Goal: Find specific page/section: Find specific page/section

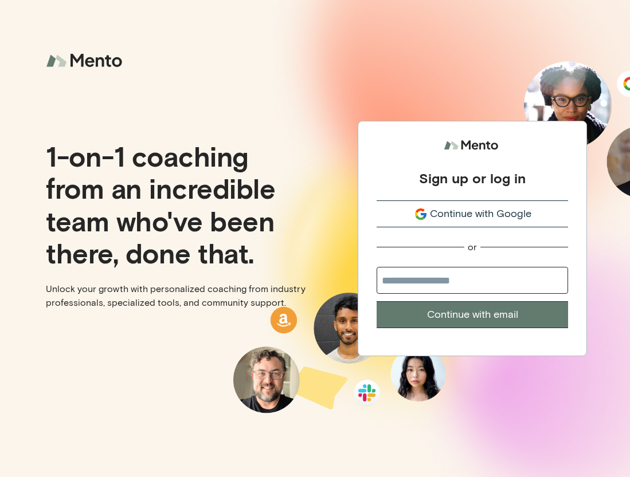
click at [423, 279] on input "email" at bounding box center [472, 280] width 191 height 27
type input "*******"
click at [464, 214] on span "Continue with Google" at bounding box center [480, 213] width 101 height 15
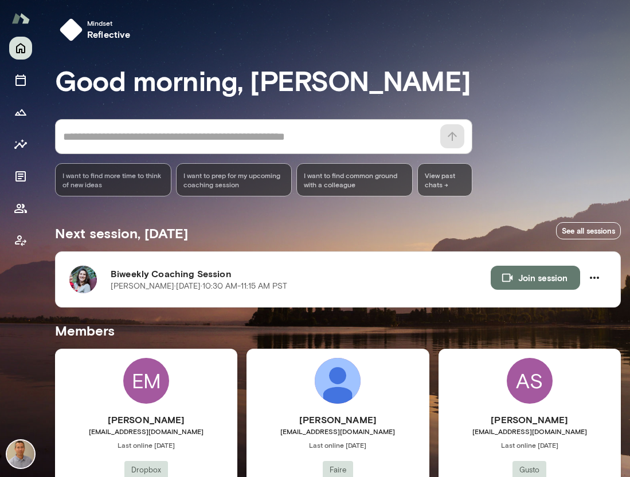
click at [614, 150] on div "* ​ ​ I want to find more time to think of new ideas I want to prep for my upco…" at bounding box center [338, 157] width 566 height 77
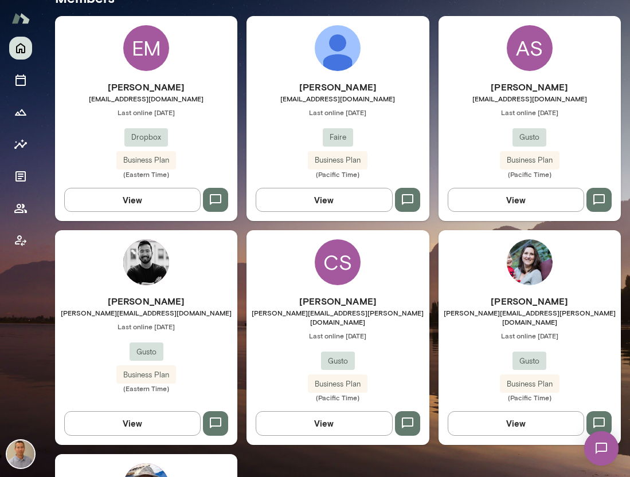
scroll to position [321, 0]
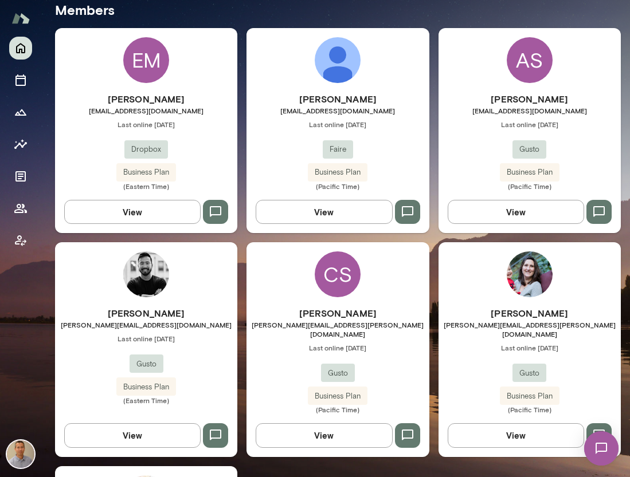
click at [484, 287] on div "Julia Miller julia.miller@gusto.com Last online June 13 Gusto Business Plan (Pa…" at bounding box center [529, 349] width 182 height 214
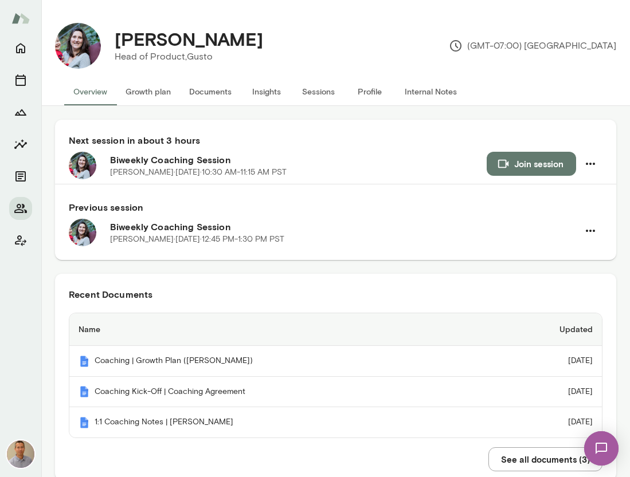
scroll to position [23, 0]
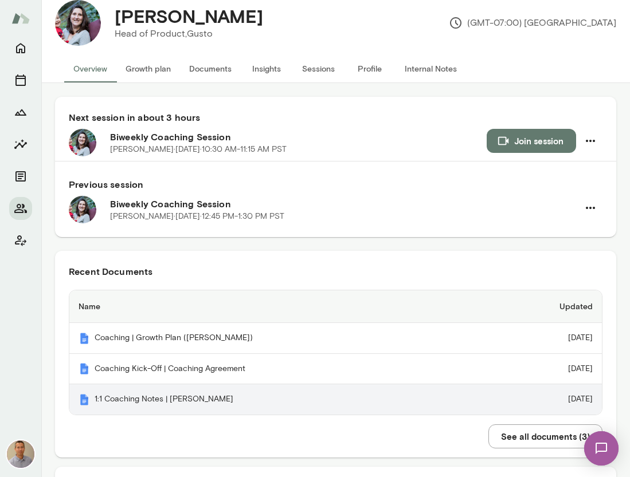
click at [182, 399] on th "1:1 Coaching Notes | Julia Miller" at bounding box center [279, 400] width 420 height 30
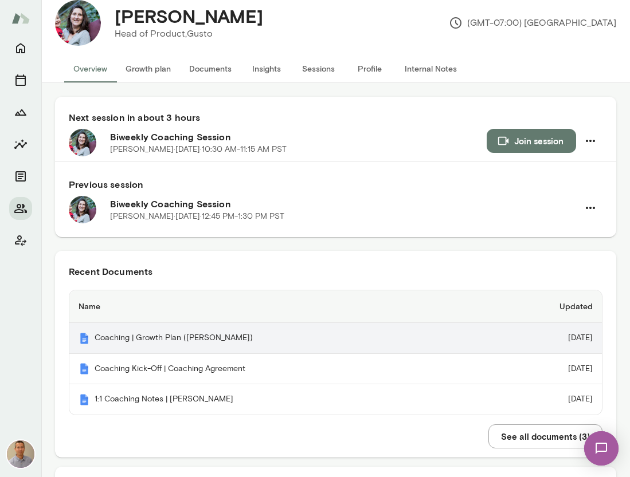
click at [171, 335] on th "Coaching | Growth Plan (Julia Miller)" at bounding box center [279, 338] width 420 height 31
